Goal: Check status: Check status

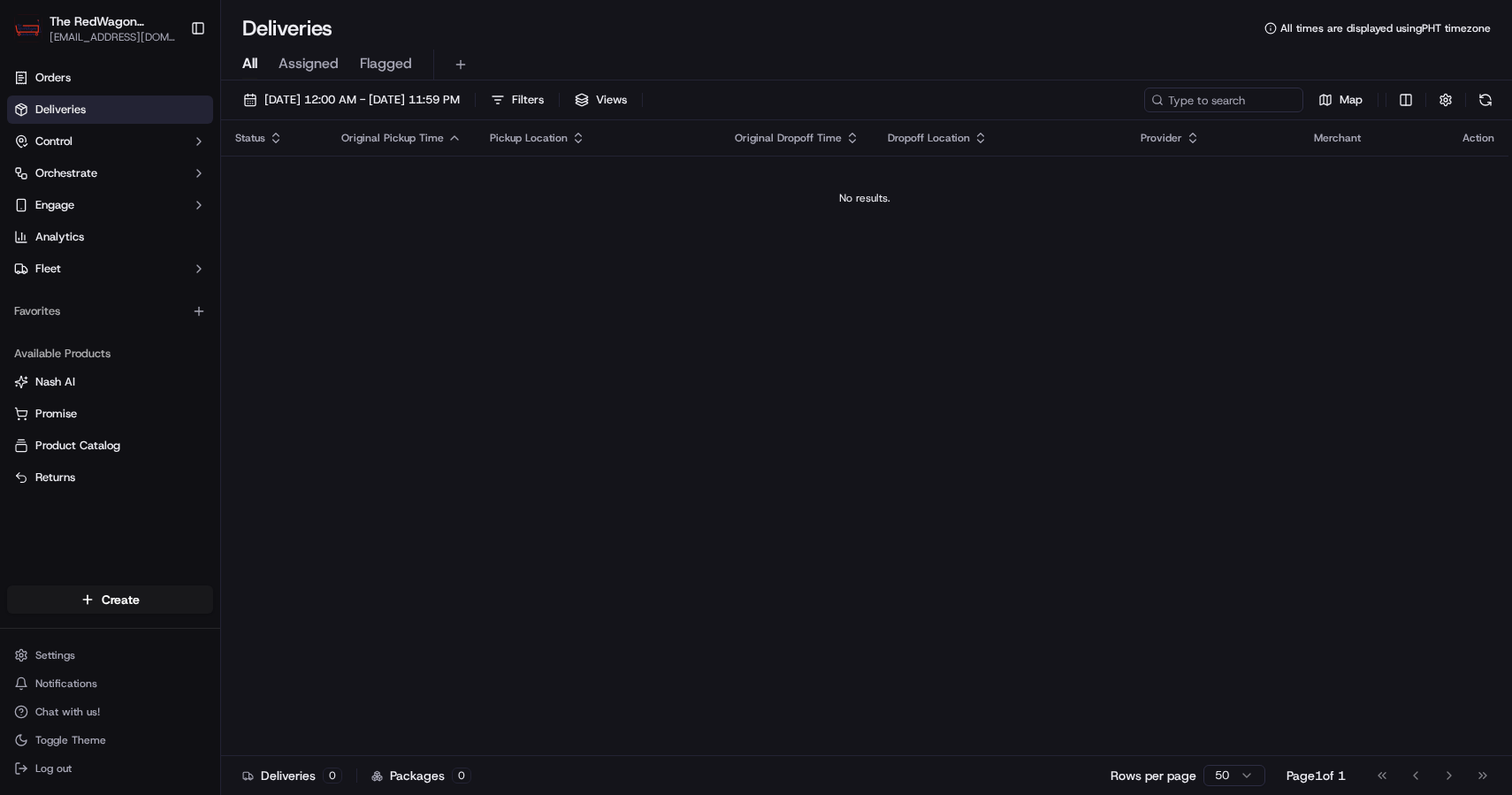
click at [292, 75] on button "Assigned" at bounding box center [308, 65] width 61 height 30
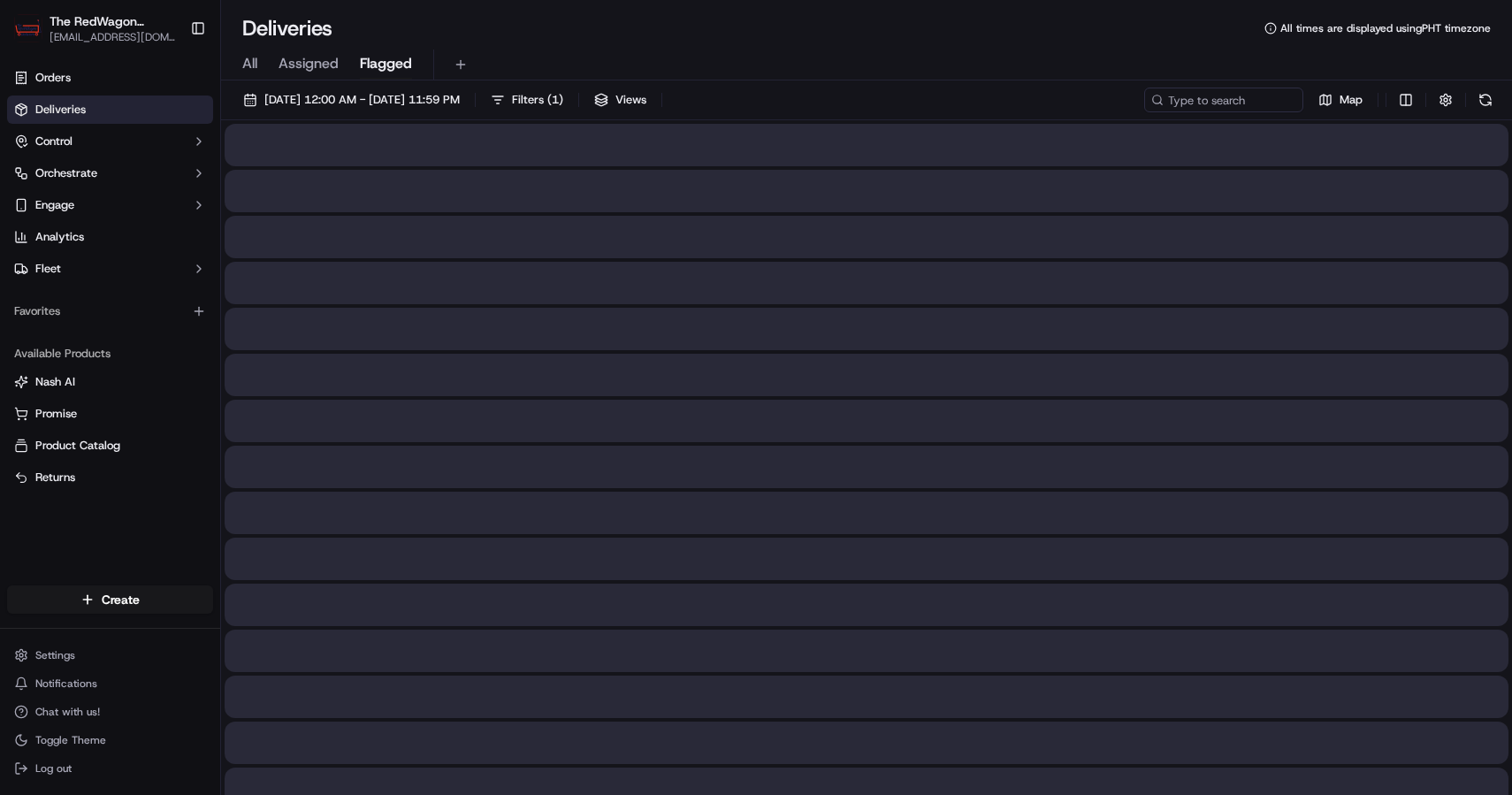
click at [378, 61] on span "Flagged" at bounding box center [385, 63] width 53 height 21
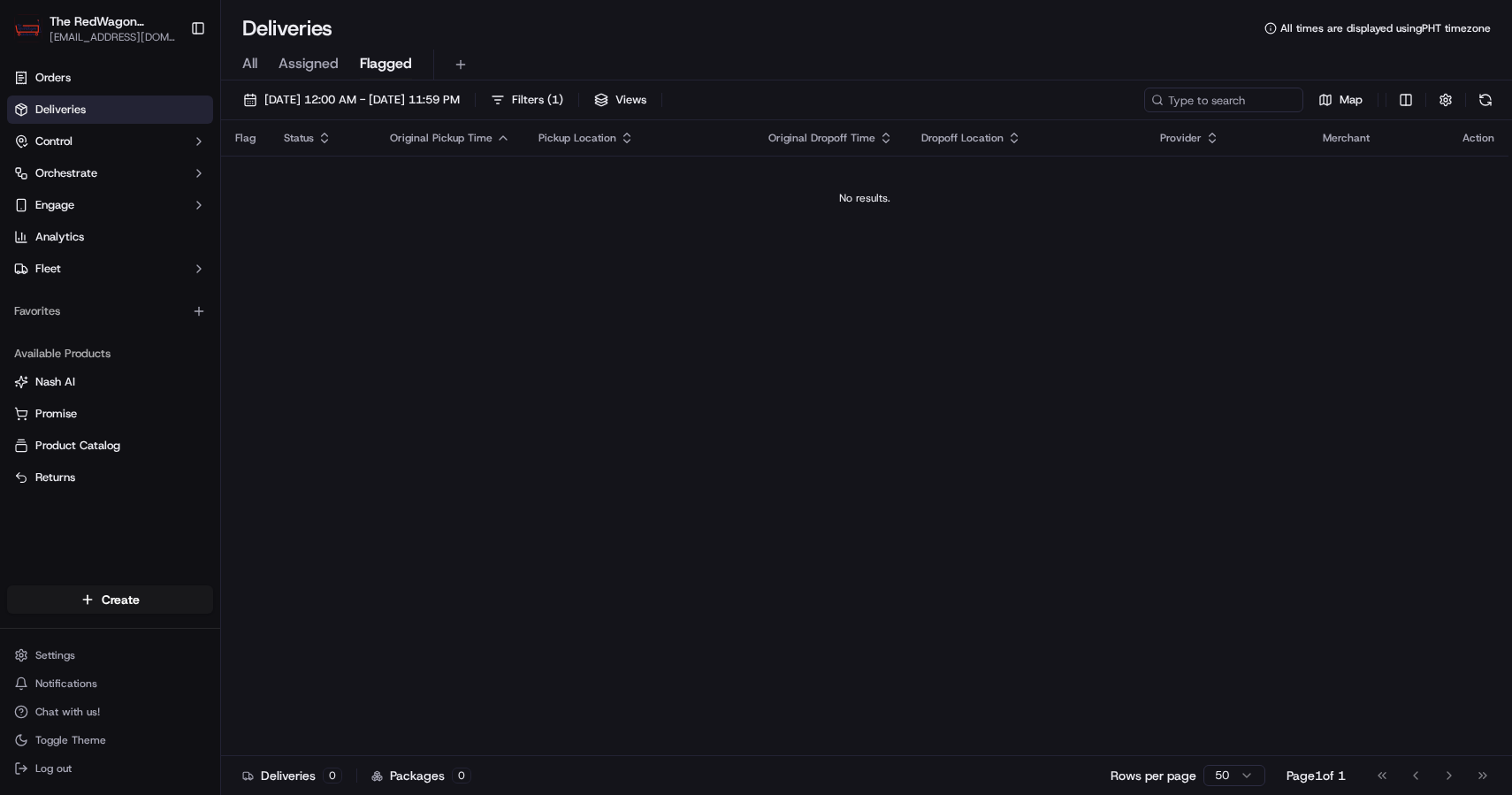
click at [423, 115] on div "[DATE] 12:00 AM - [DATE] 11:59 PM Filters ( 1 ) Views Map" at bounding box center [865, 103] width 1290 height 33
click at [418, 100] on span "[DATE] 12:00 AM - [DATE] 11:59 PM" at bounding box center [362, 100] width 196 height 16
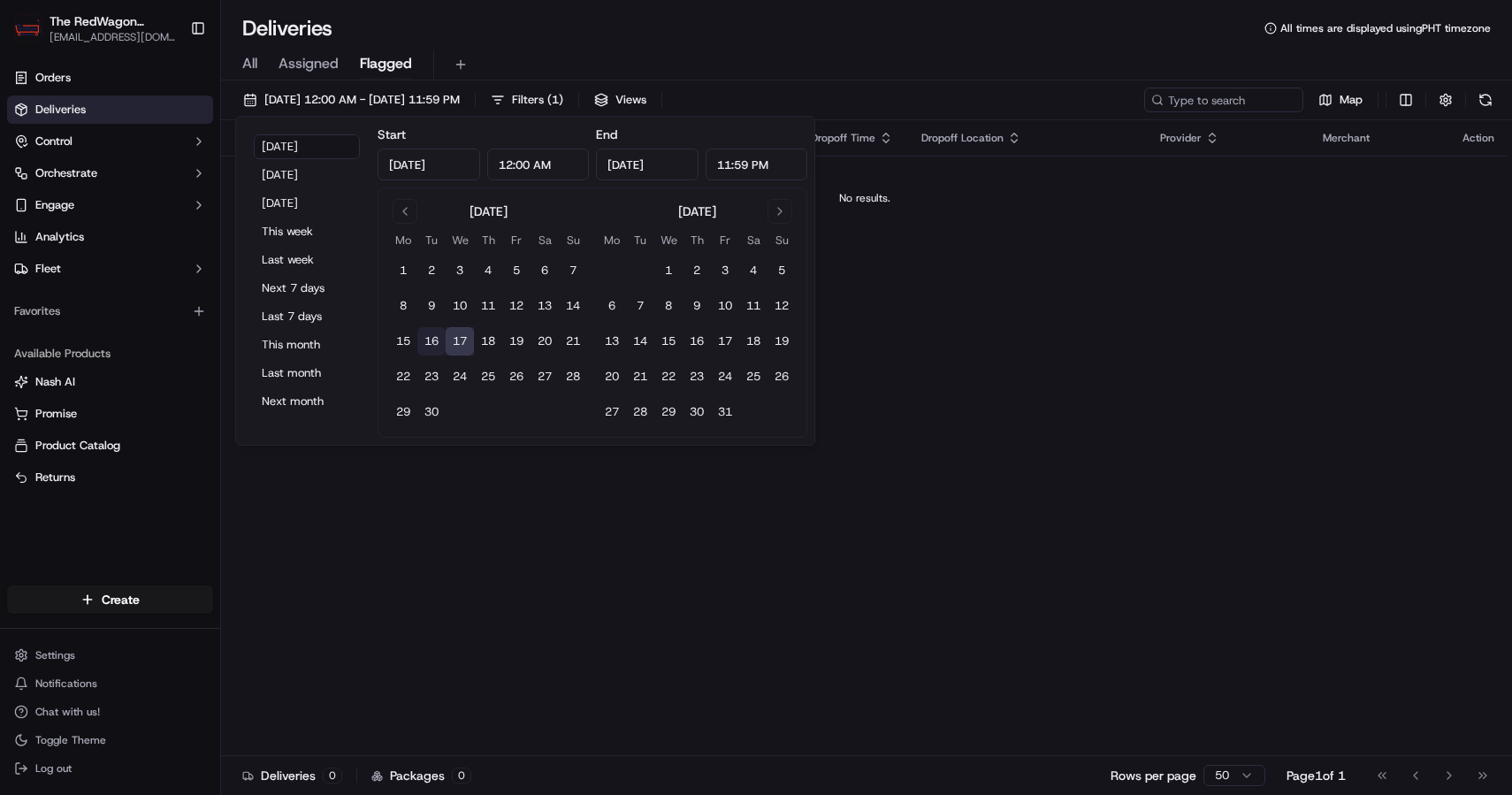
click at [424, 344] on button "16" at bounding box center [431, 341] width 28 height 28
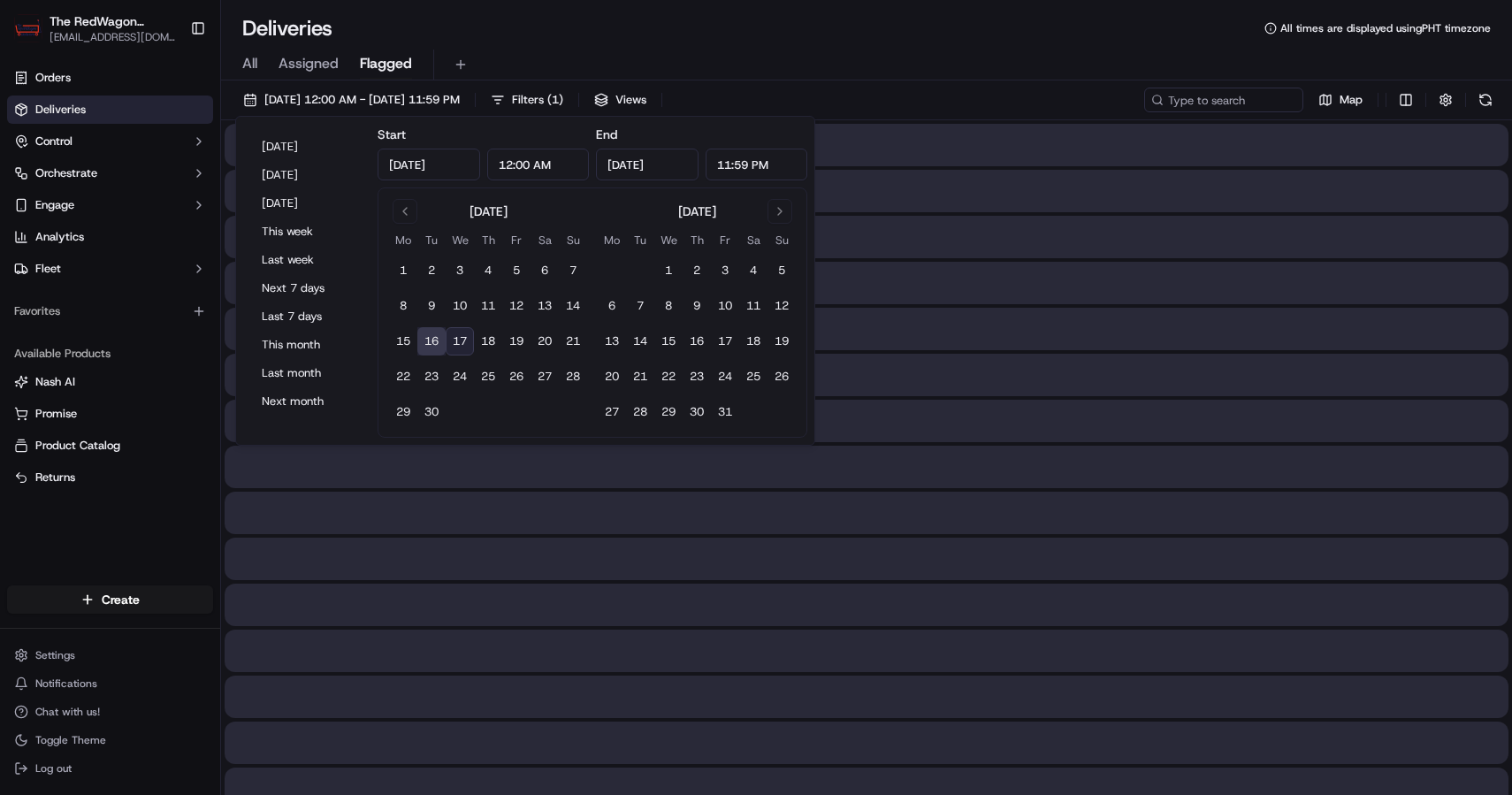
type input "[DATE]"
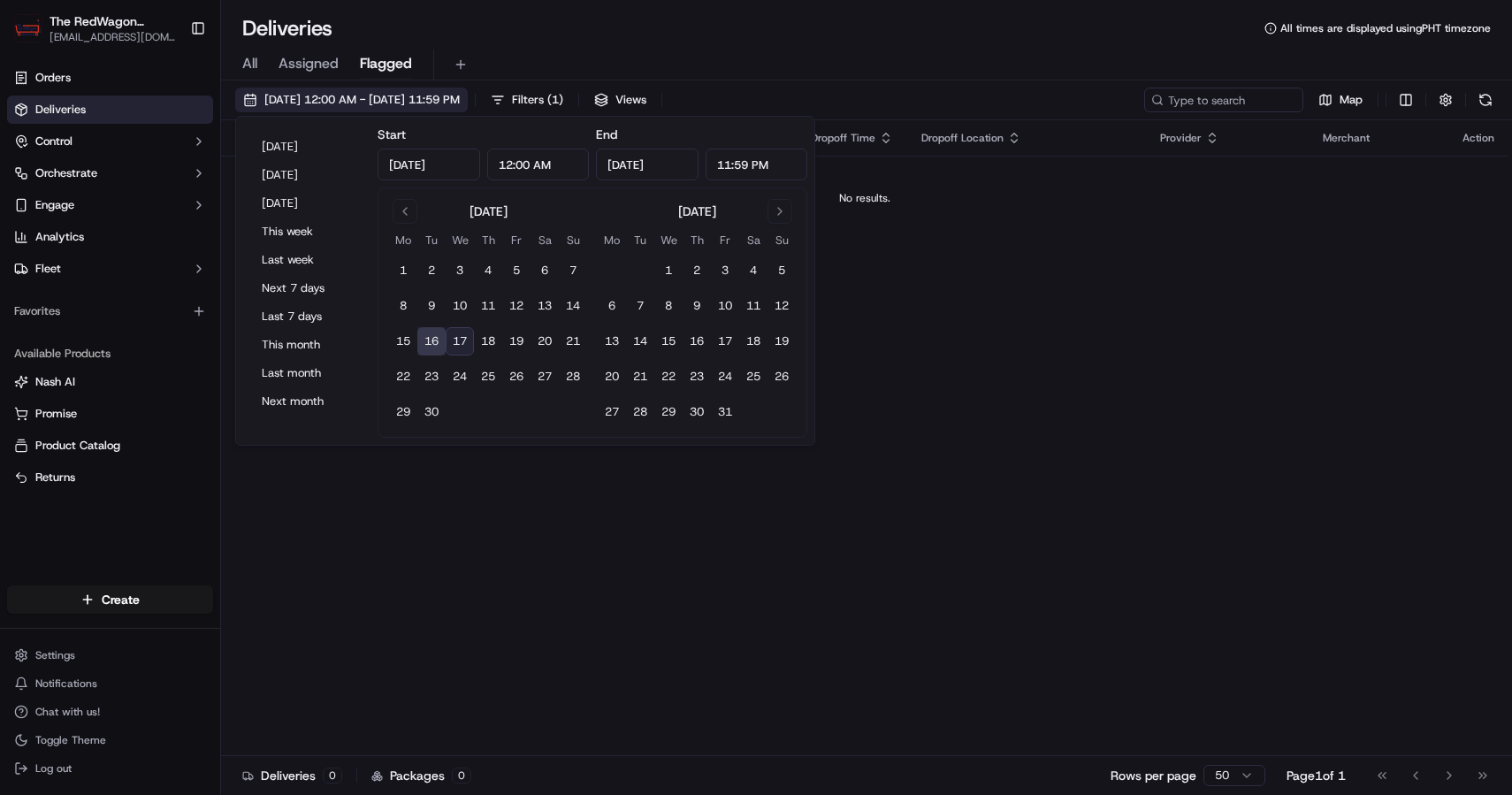
click at [460, 93] on span "[DATE] 12:00 AM - [DATE] 11:59 PM" at bounding box center [362, 100] width 196 height 16
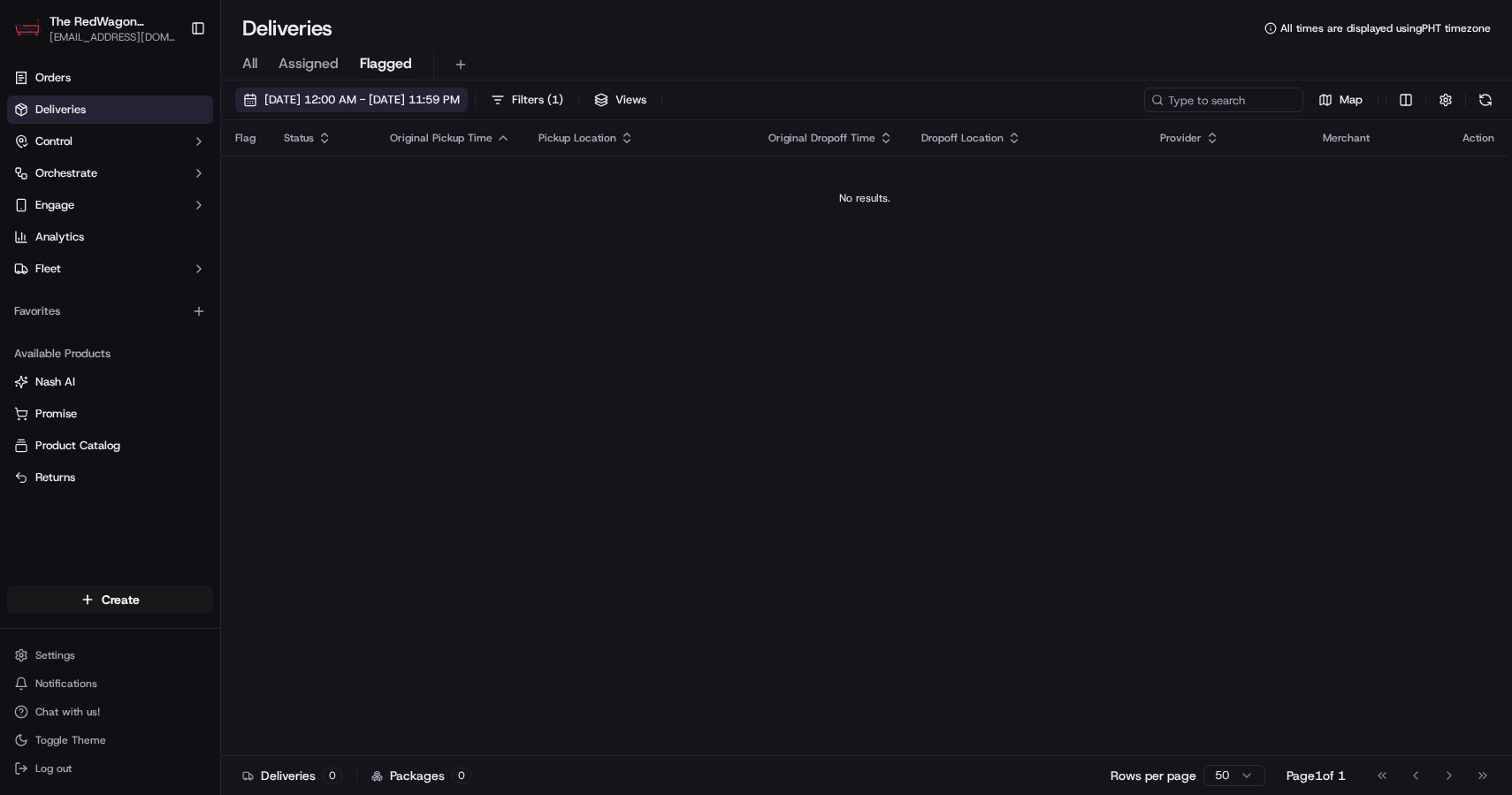
click at [460, 93] on span "[DATE] 12:00 AM - [DATE] 11:59 PM" at bounding box center [362, 100] width 196 height 16
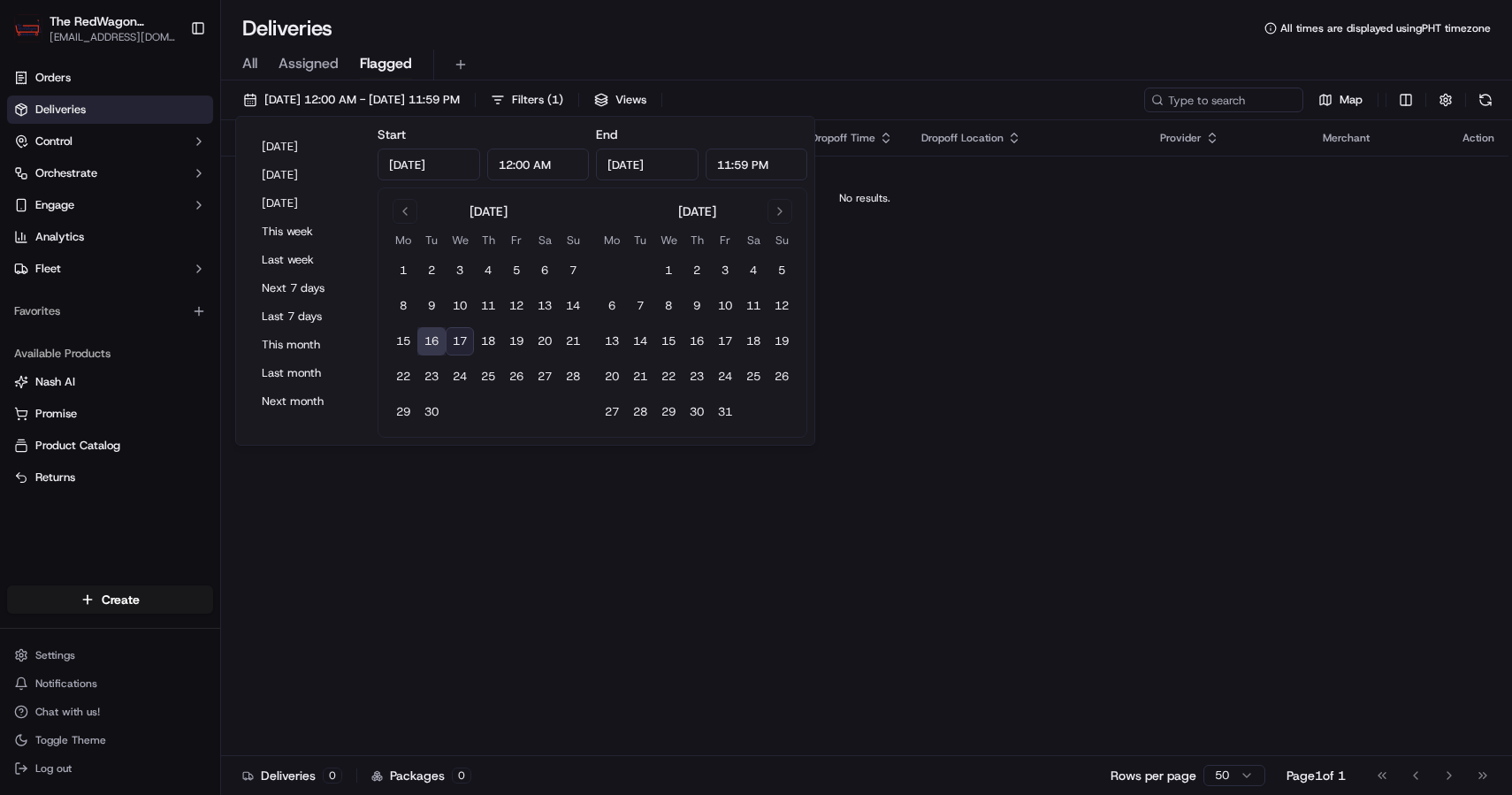
click at [424, 340] on button "16" at bounding box center [431, 341] width 28 height 28
click at [892, 305] on div "Flag Status Original Pickup Time Pickup Location Original Dropoff Time Dropoff …" at bounding box center [864, 438] width 1287 height 636
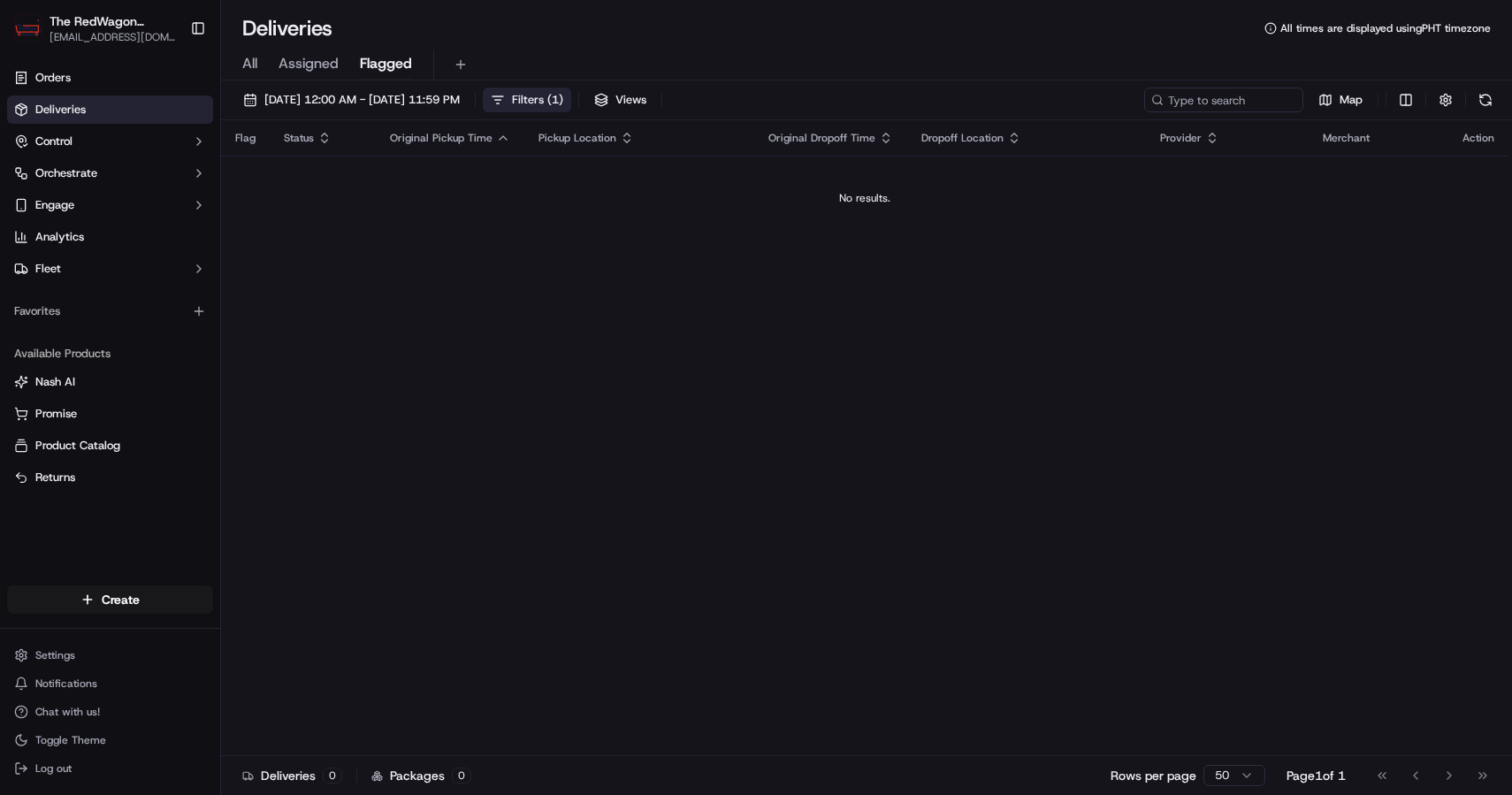
click at [563, 103] on span "Filters ( 1 )" at bounding box center [537, 100] width 52 height 16
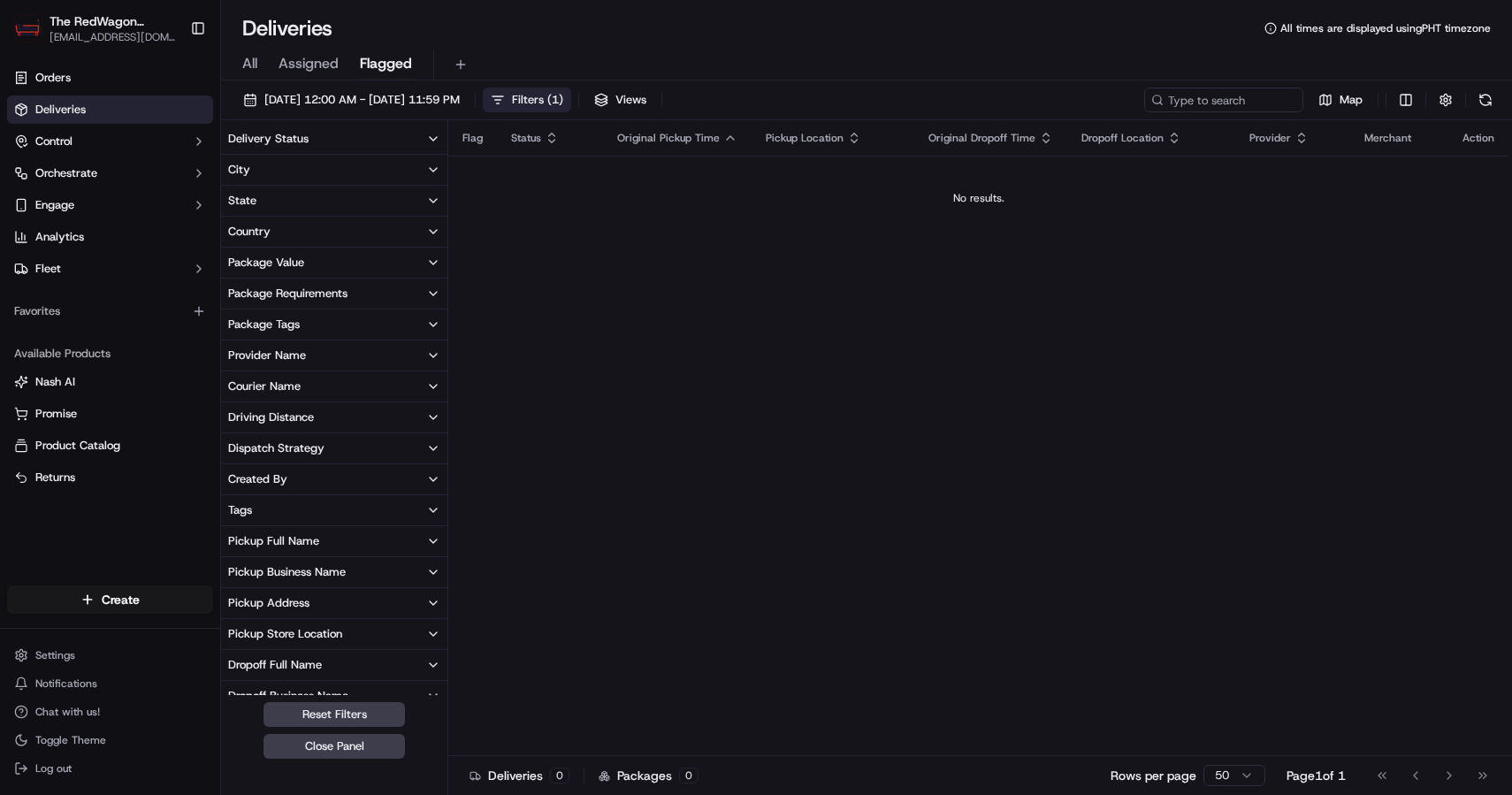
click at [563, 103] on span "Filters ( 1 )" at bounding box center [537, 100] width 52 height 16
